Goal: Information Seeking & Learning: Check status

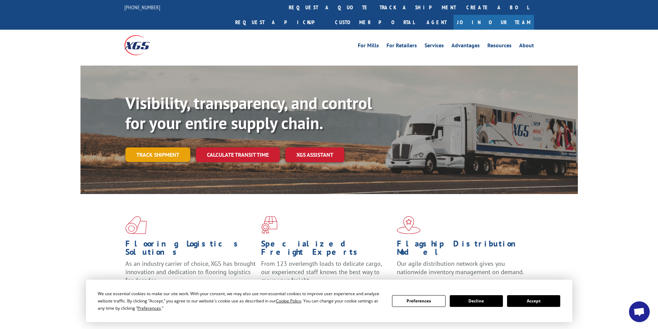
click at [159, 147] on link "Track shipment" at bounding box center [157, 154] width 65 height 14
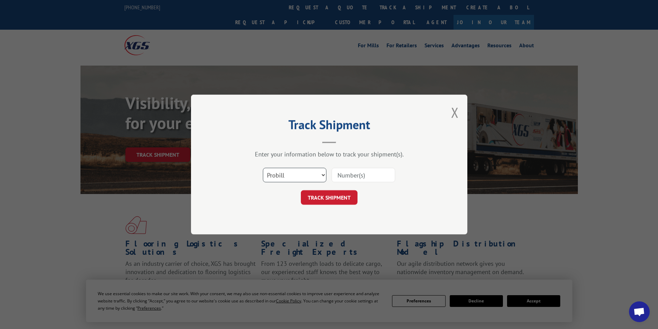
click at [303, 176] on select "Select category... Probill BOL PO" at bounding box center [295, 175] width 64 height 14
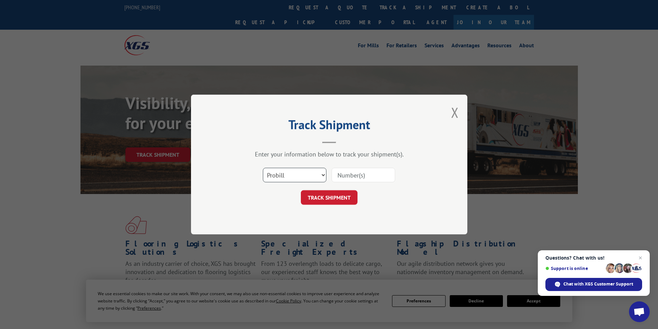
select select "bol"
click at [263, 168] on select "Select category... Probill BOL PO" at bounding box center [295, 175] width 64 height 14
click at [363, 174] on input at bounding box center [363, 175] width 64 height 14
click at [356, 176] on input at bounding box center [363, 175] width 64 height 14
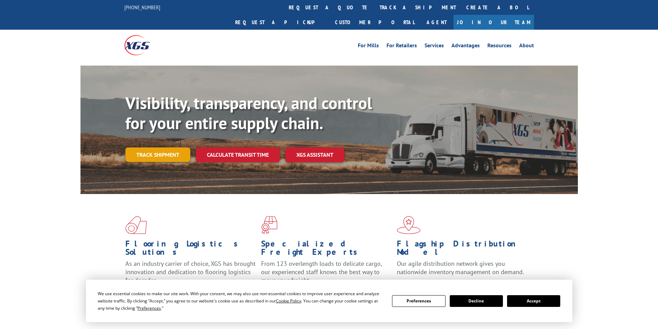
click at [144, 147] on link "Track shipment" at bounding box center [157, 154] width 65 height 14
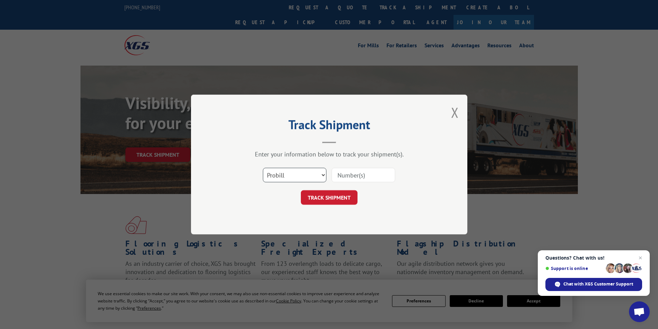
click at [282, 182] on select "Select category... Probill BOL PO" at bounding box center [295, 175] width 64 height 14
select select "bol"
click at [263, 168] on select "Select category... Probill BOL PO" at bounding box center [295, 175] width 64 height 14
click at [365, 178] on input at bounding box center [363, 175] width 64 height 14
drag, startPoint x: 258, startPoint y: 175, endPoint x: 322, endPoint y: 187, distance: 65.4
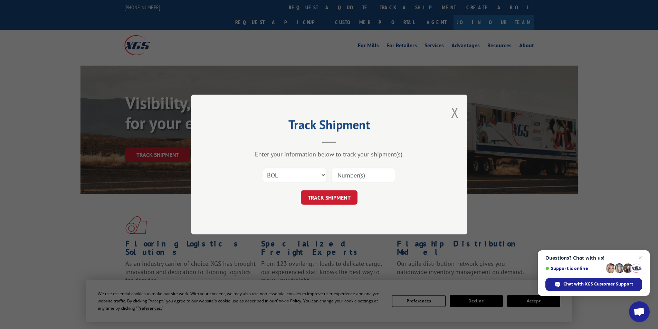
click at [258, 175] on div "Select category... Probill BOL PO" at bounding box center [328, 175] width 207 height 23
click at [322, 187] on form "Select category... Probill BOL PO TRACK SHIPMENT" at bounding box center [328, 184] width 207 height 41
click at [318, 182] on select "Select category... Probill BOL PO" at bounding box center [295, 175] width 64 height 14
click at [362, 178] on input at bounding box center [363, 175] width 64 height 14
paste input "527770705"
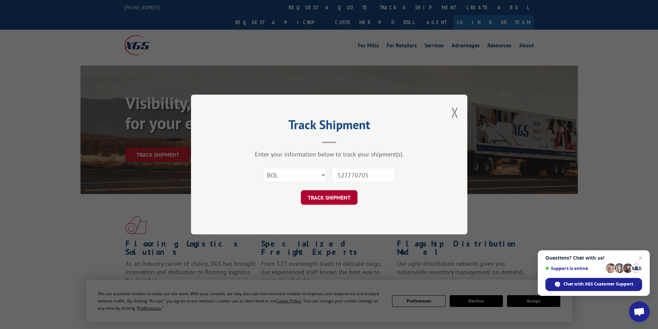
type input "527770705"
click at [353, 192] on button "TRACK SHIPMENT" at bounding box center [329, 197] width 57 height 14
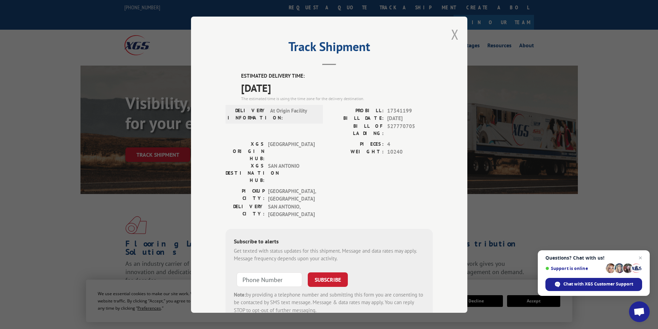
click at [453, 33] on button "Close modal" at bounding box center [455, 34] width 8 height 18
